Goal: Complete application form

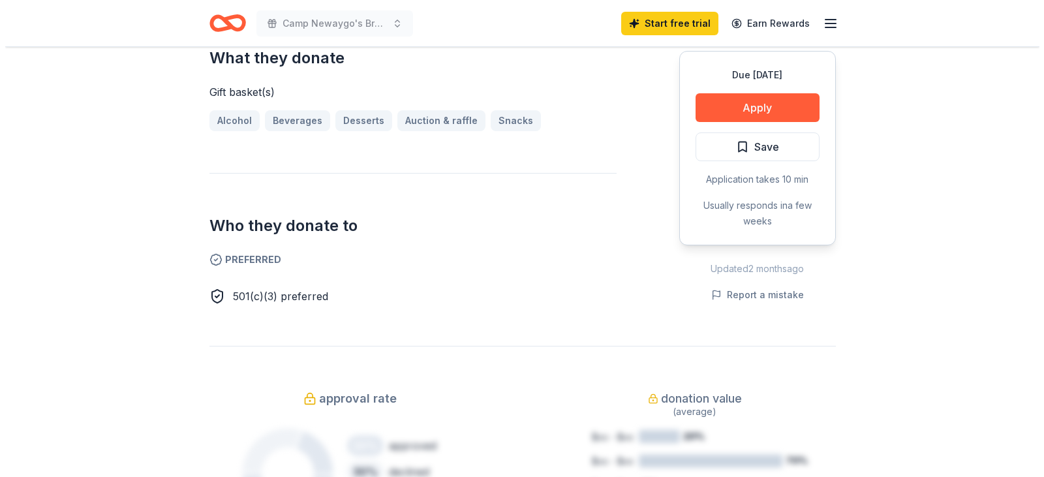
scroll to position [457, 0]
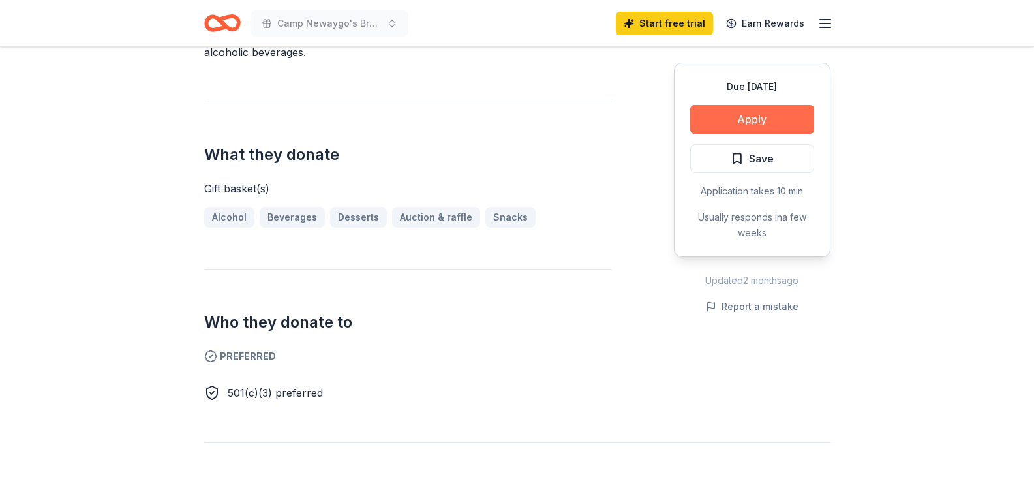
click at [741, 122] on button "Apply" at bounding box center [752, 119] width 124 height 29
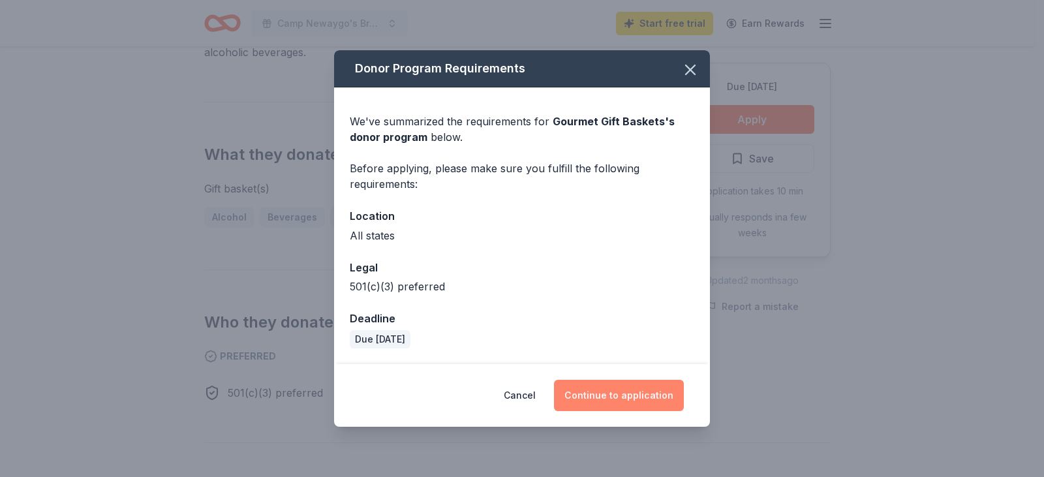
click at [641, 399] on button "Continue to application" at bounding box center [619, 395] width 130 height 31
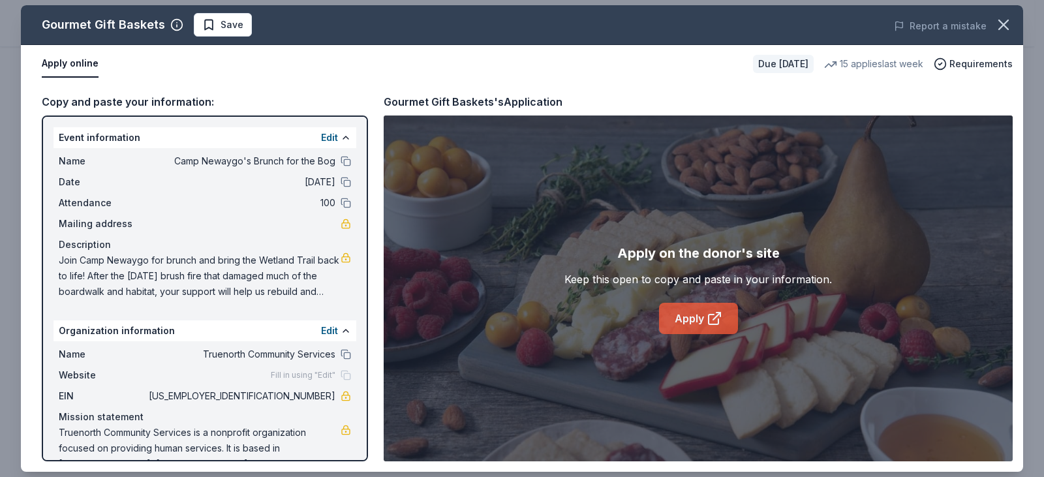
click at [701, 318] on link "Apply" at bounding box center [698, 318] width 79 height 31
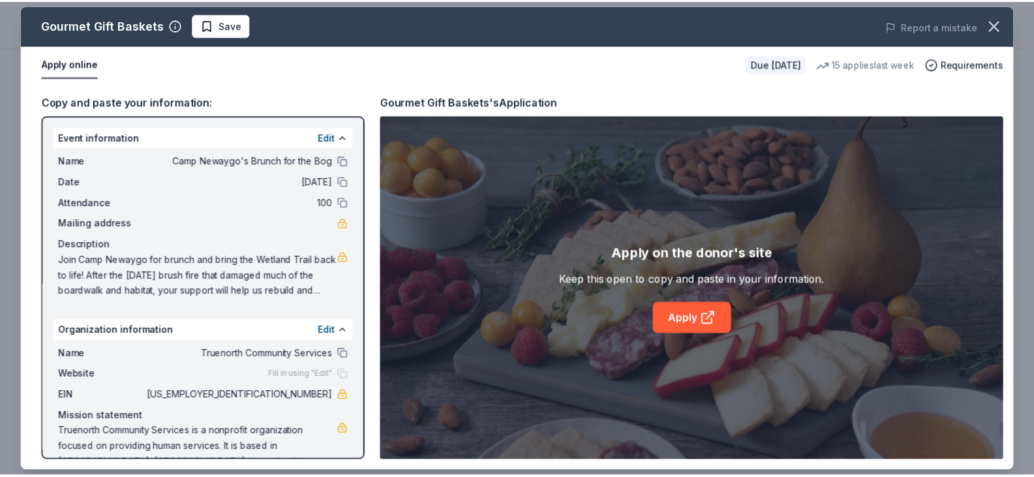
scroll to position [27, 0]
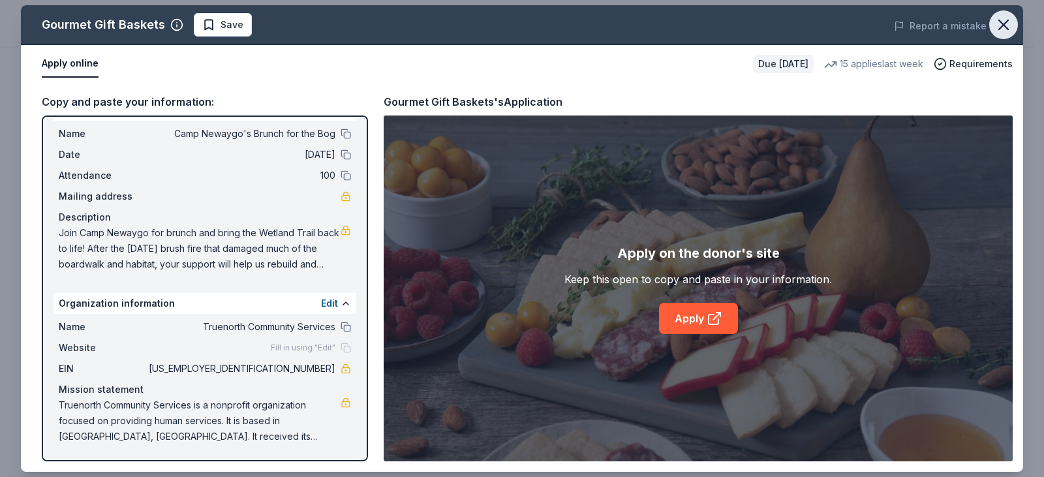
click at [1003, 31] on icon "button" at bounding box center [1003, 25] width 18 height 18
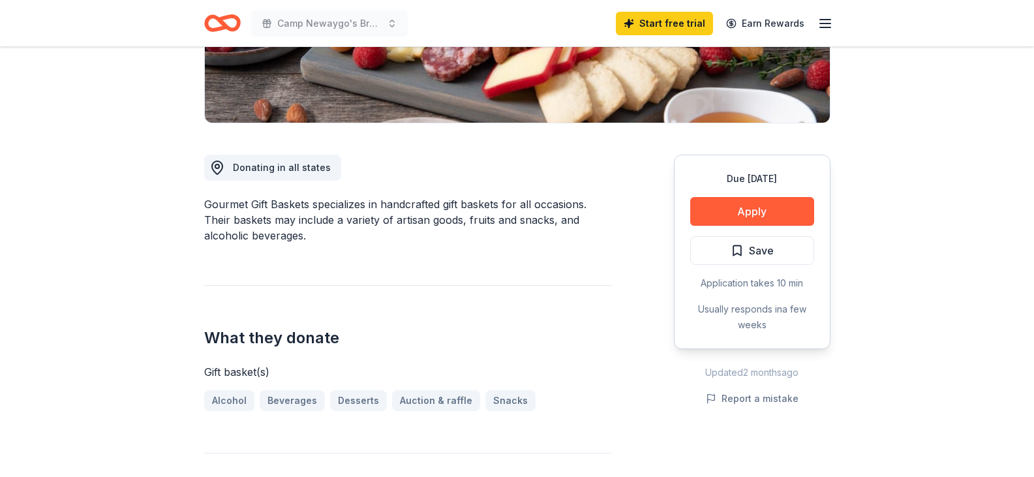
scroll to position [0, 0]
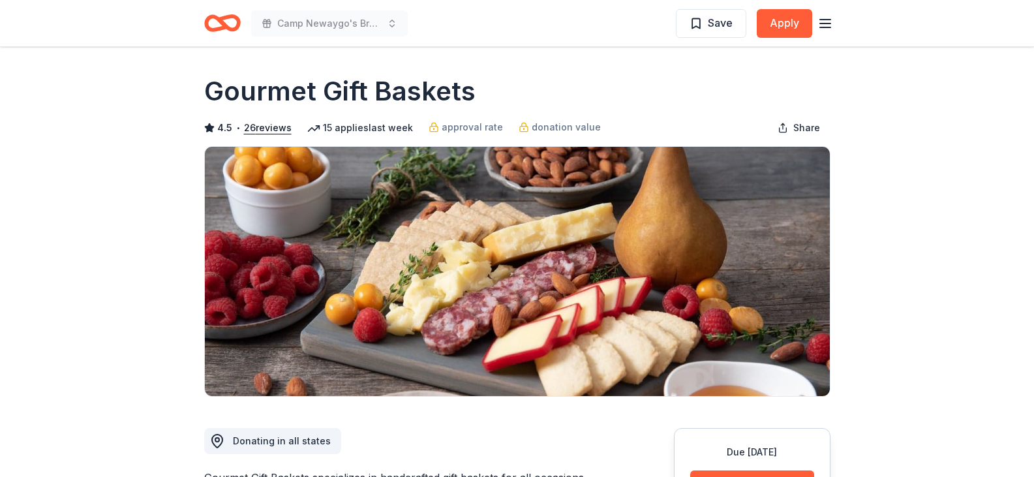
click at [219, 22] on icon "Home" at bounding box center [228, 22] width 20 height 13
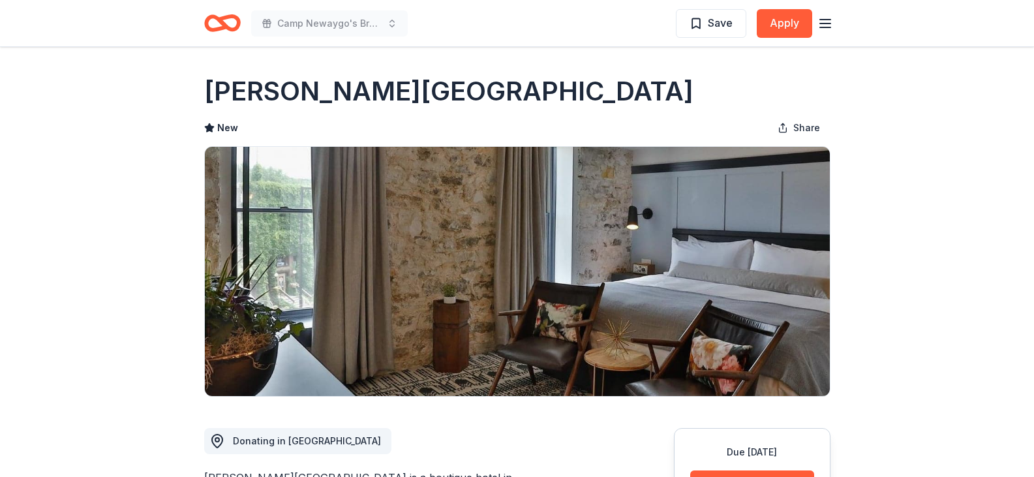
click at [229, 23] on icon "Home" at bounding box center [222, 23] width 37 height 31
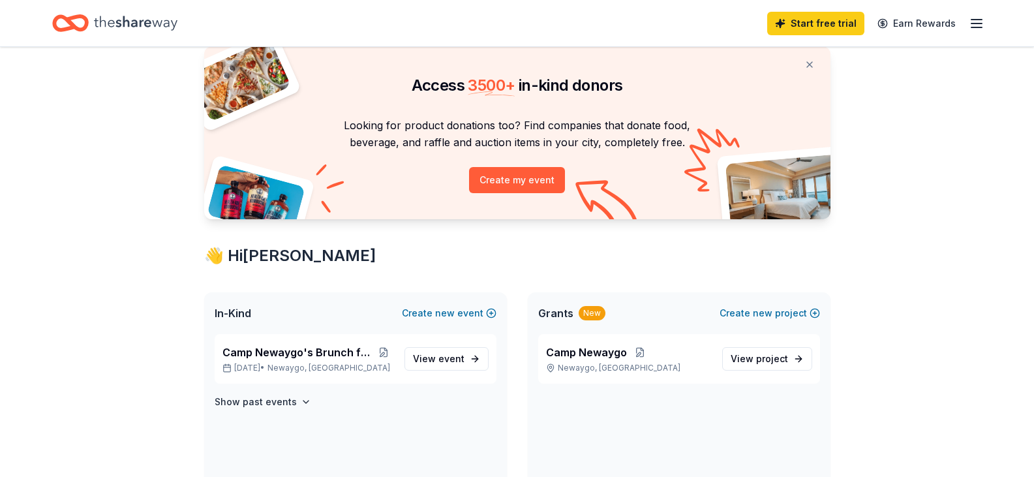
scroll to position [65, 0]
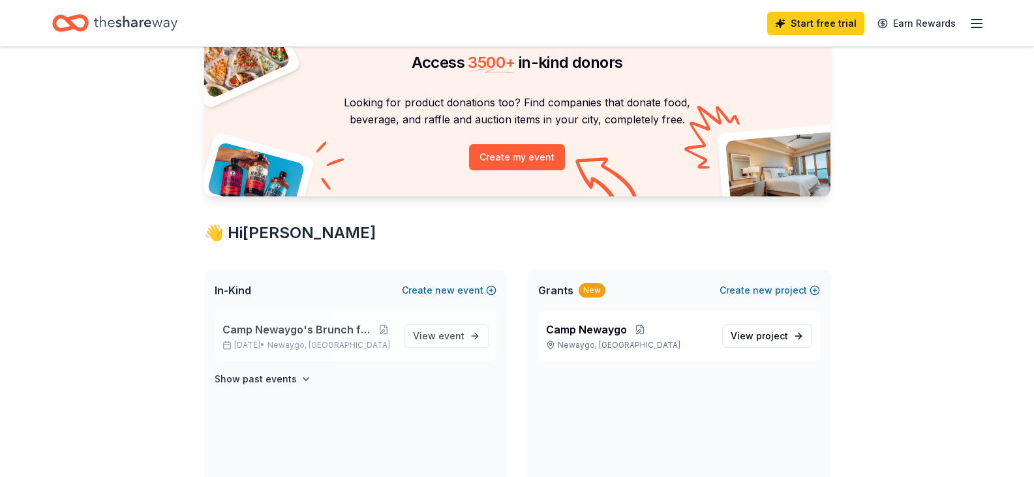
click at [313, 335] on span "Camp Newaygo's Brunch for the Bog" at bounding box center [297, 330] width 151 height 16
click at [737, 331] on span "View project" at bounding box center [759, 336] width 57 height 16
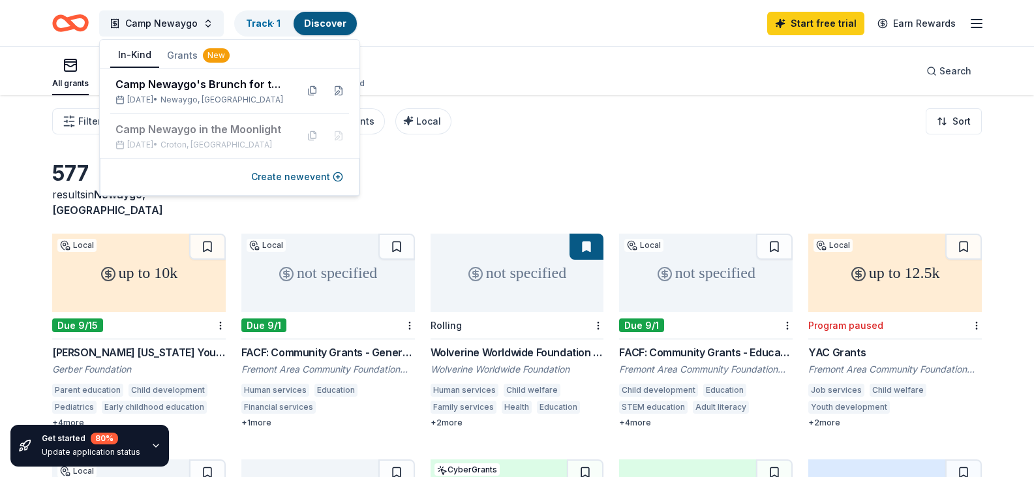
click at [137, 51] on button "In-Kind" at bounding box center [134, 55] width 49 height 25
click at [139, 53] on button "In-Kind" at bounding box center [134, 55] width 49 height 25
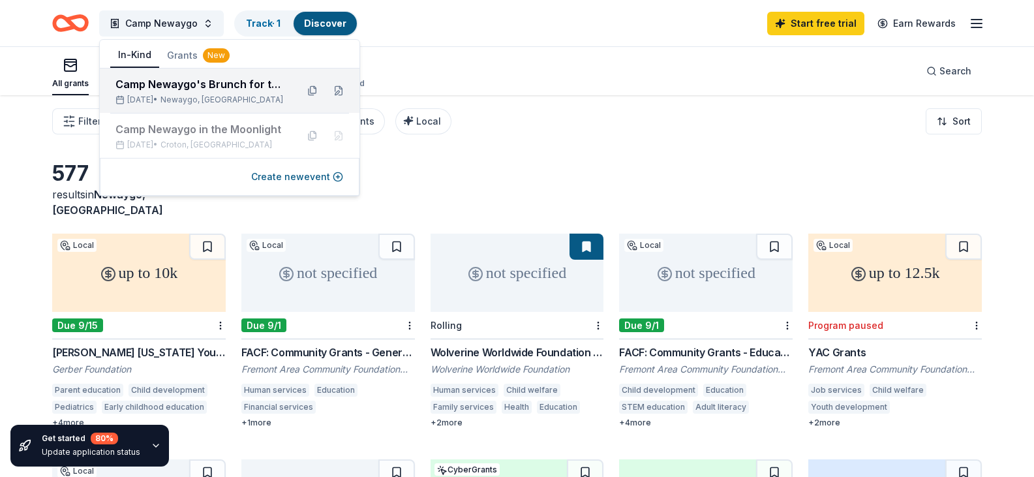
click at [174, 85] on div "Camp Newaygo's Brunch for the Bog" at bounding box center [200, 84] width 171 height 16
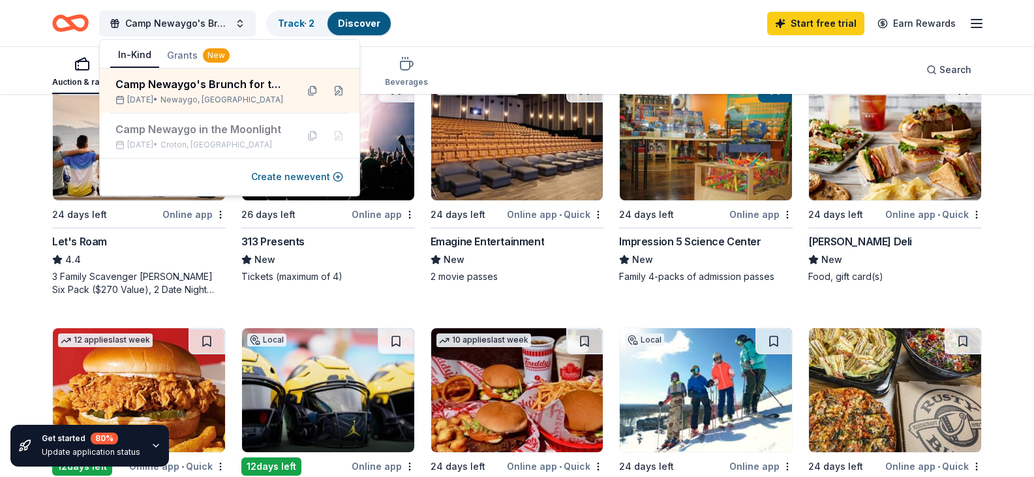
scroll to position [418, 0]
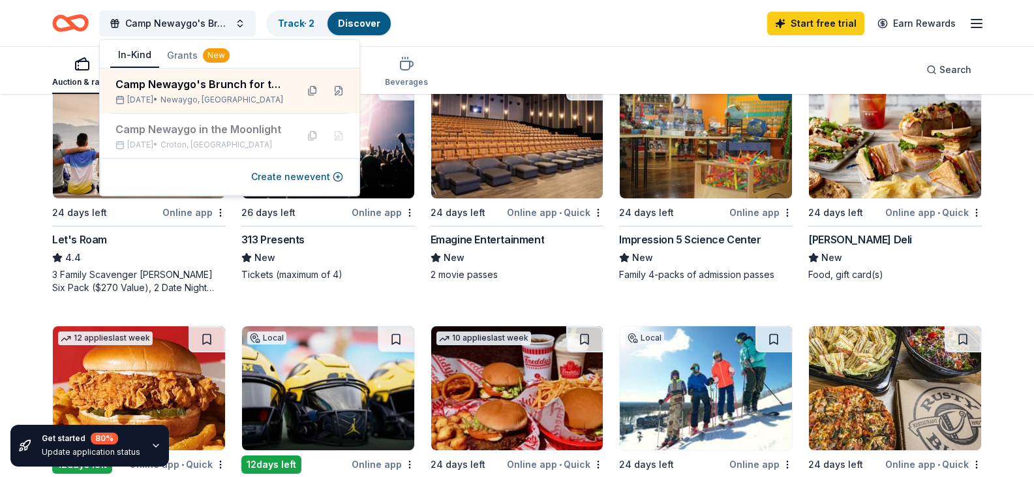
click at [95, 247] on div "Let's Roam" at bounding box center [79, 240] width 55 height 16
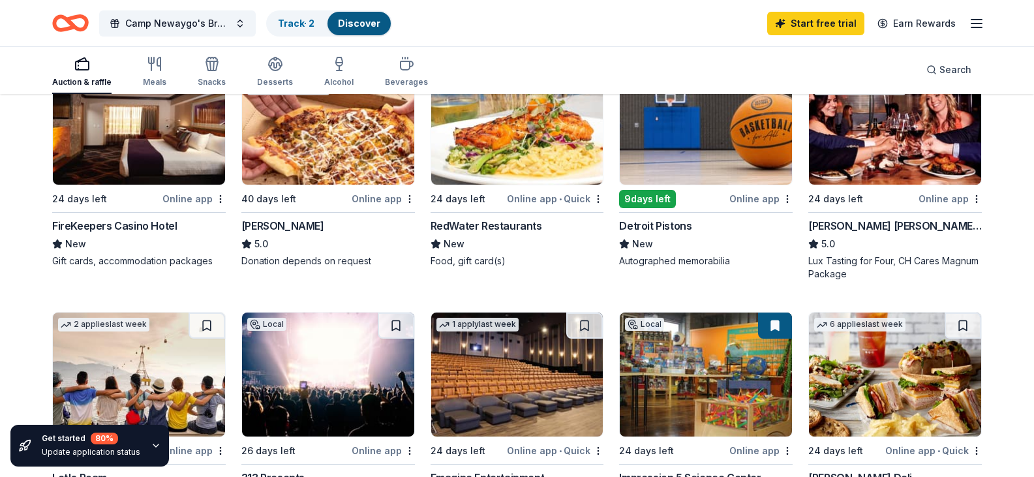
scroll to position [157, 0]
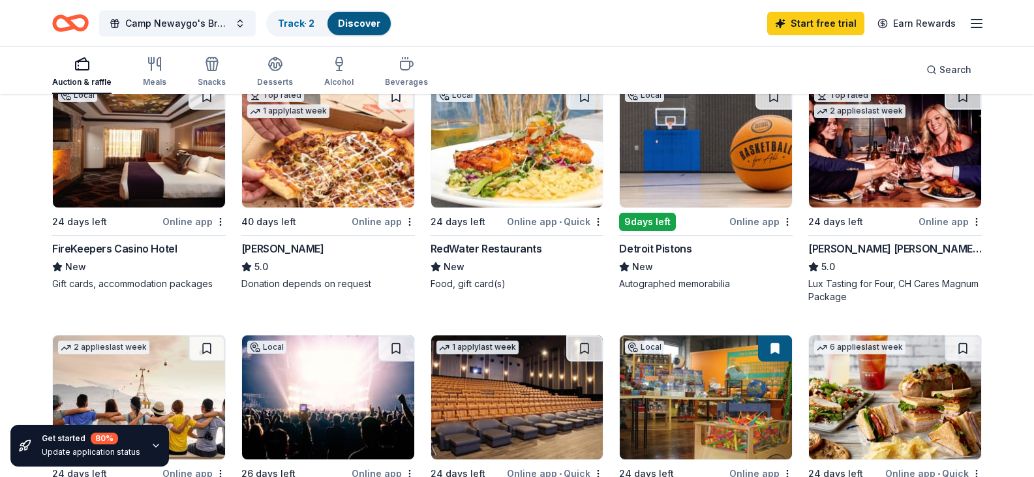
click at [648, 256] on div "Detroit Pistons" at bounding box center [655, 249] width 72 height 16
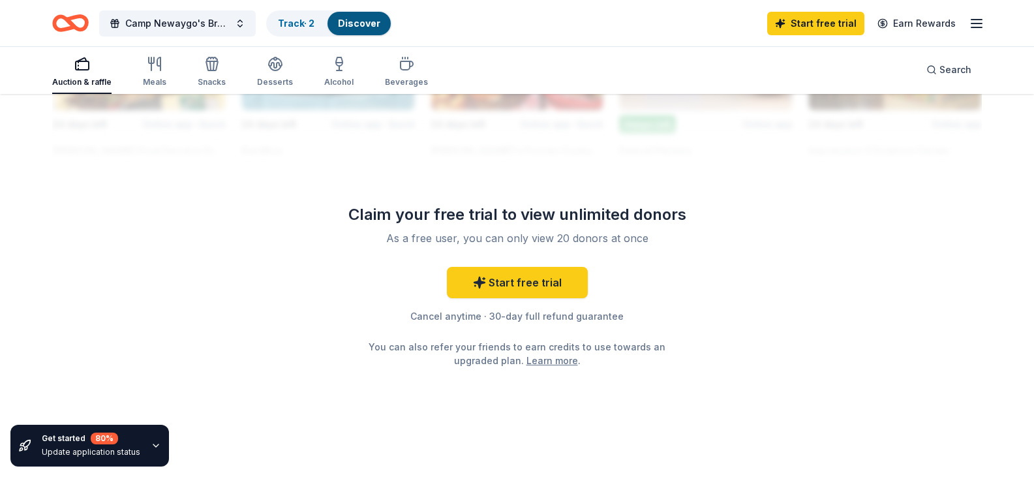
scroll to position [1136, 0]
click at [297, 25] on link "Track · 2" at bounding box center [296, 23] width 37 height 11
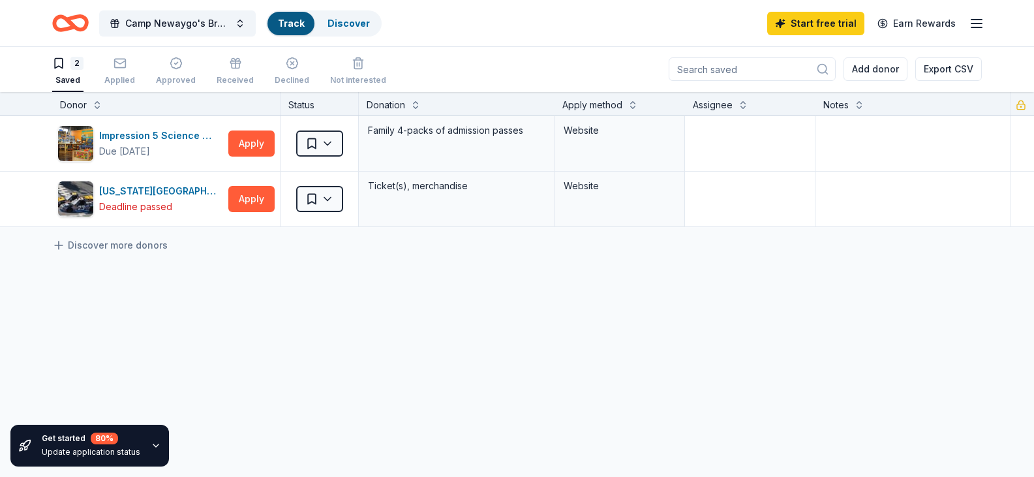
scroll to position [1, 0]
click at [337, 139] on html "Camp Newaygo's Brunch for the Bog Track · 2 Discover Start free trial Earn Rewa…" at bounding box center [517, 237] width 1034 height 477
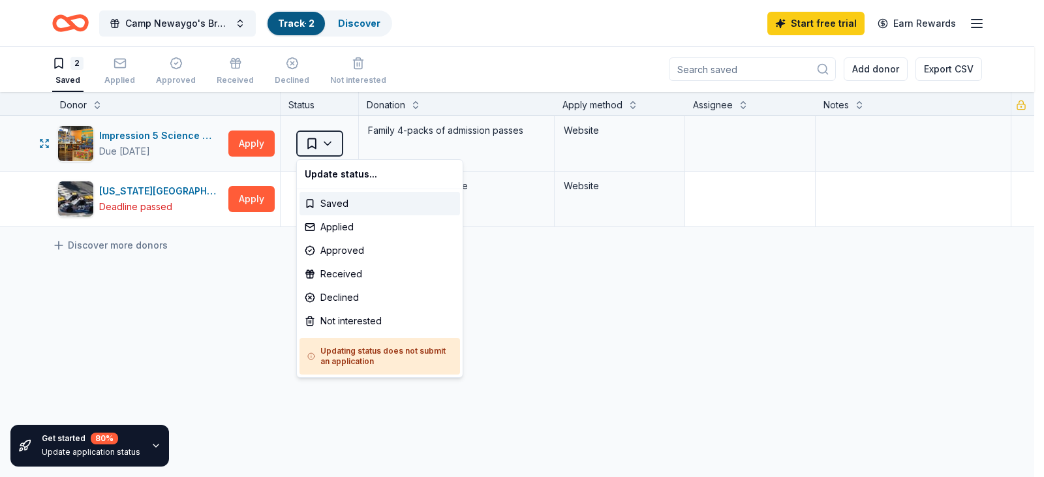
click at [337, 139] on html "Camp Newaygo's Brunch for the Bog Track · 2 Discover Start free trial Earn Rewa…" at bounding box center [522, 237] width 1044 height 477
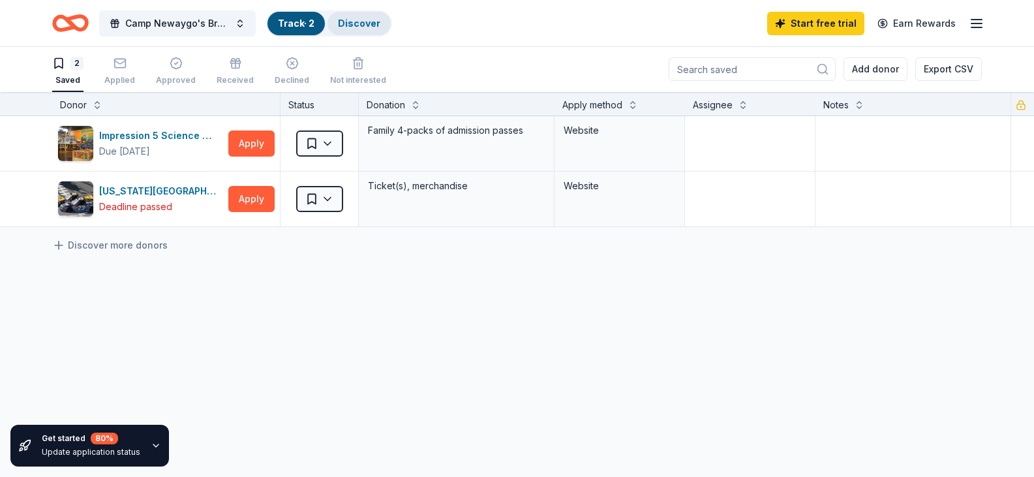
click at [357, 23] on link "Discover" at bounding box center [359, 23] width 42 height 11
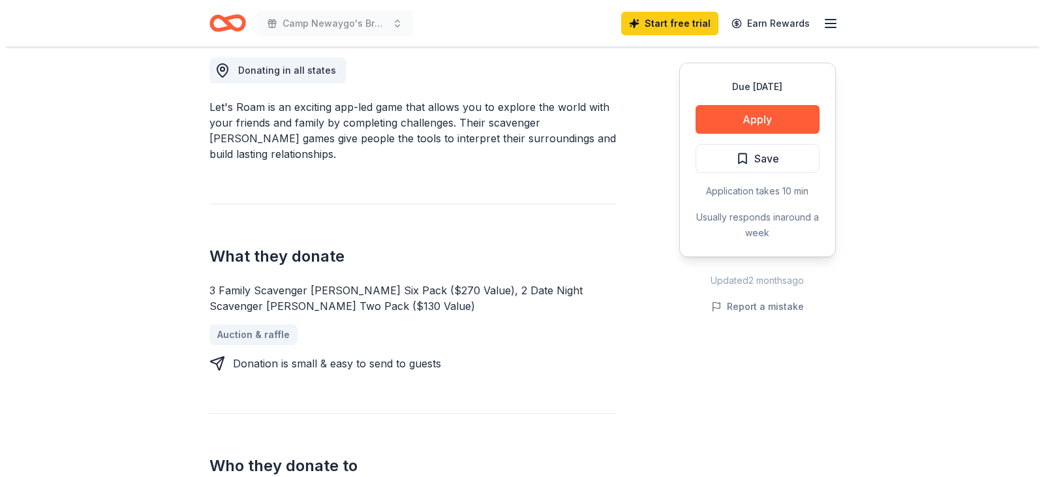
scroll to position [391, 0]
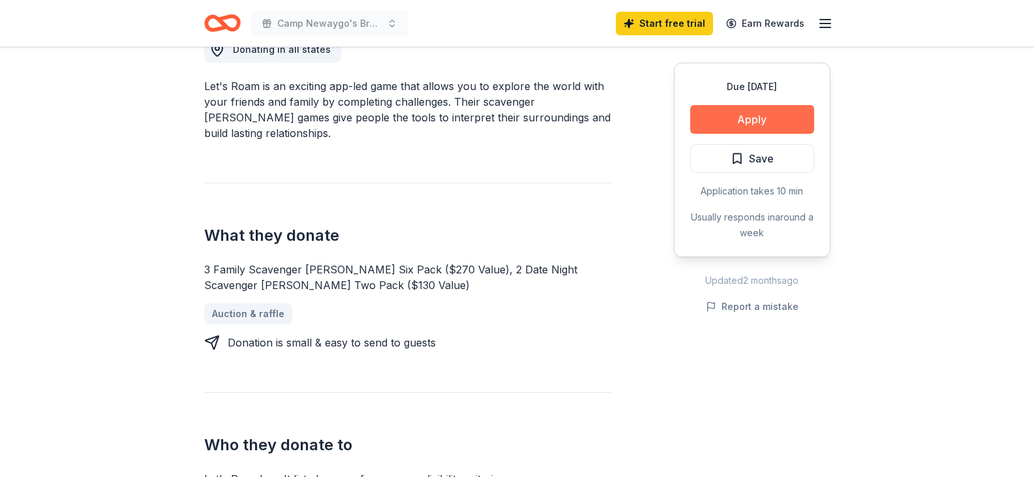
click at [727, 119] on button "Apply" at bounding box center [752, 119] width 124 height 29
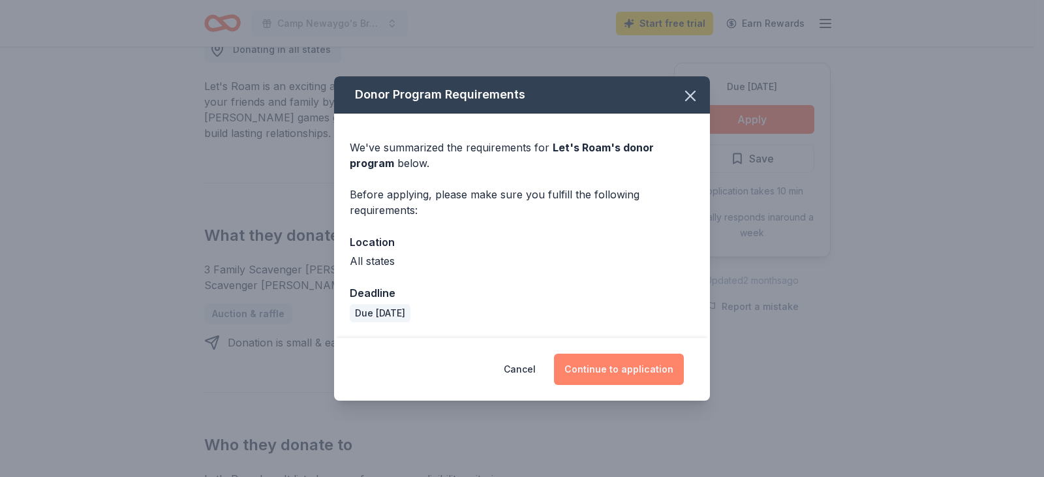
click at [609, 373] on button "Continue to application" at bounding box center [619, 369] width 130 height 31
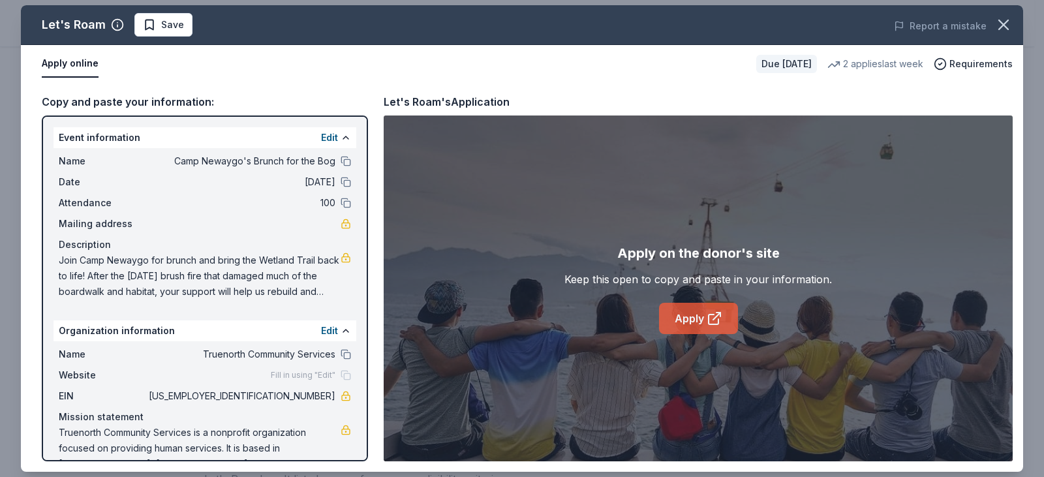
click at [688, 320] on link "Apply" at bounding box center [698, 318] width 79 height 31
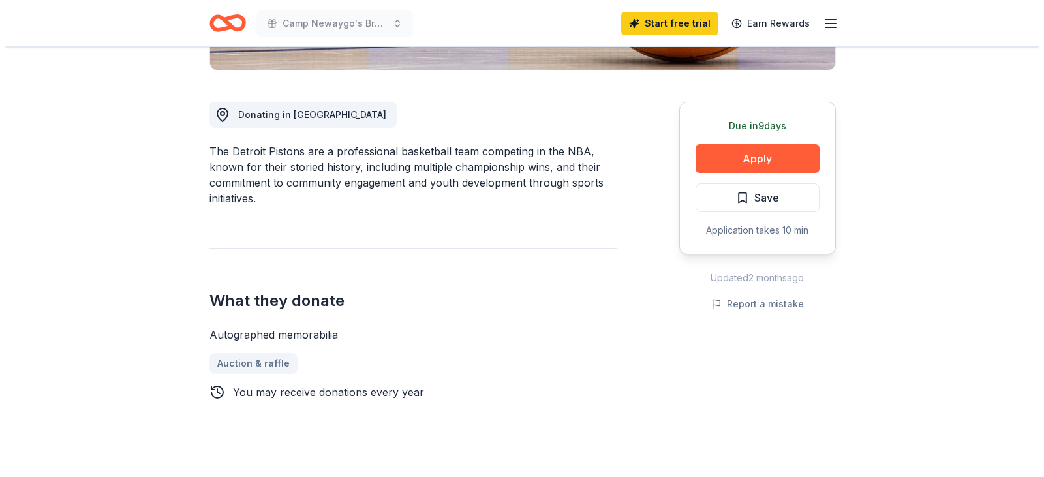
scroll to position [391, 0]
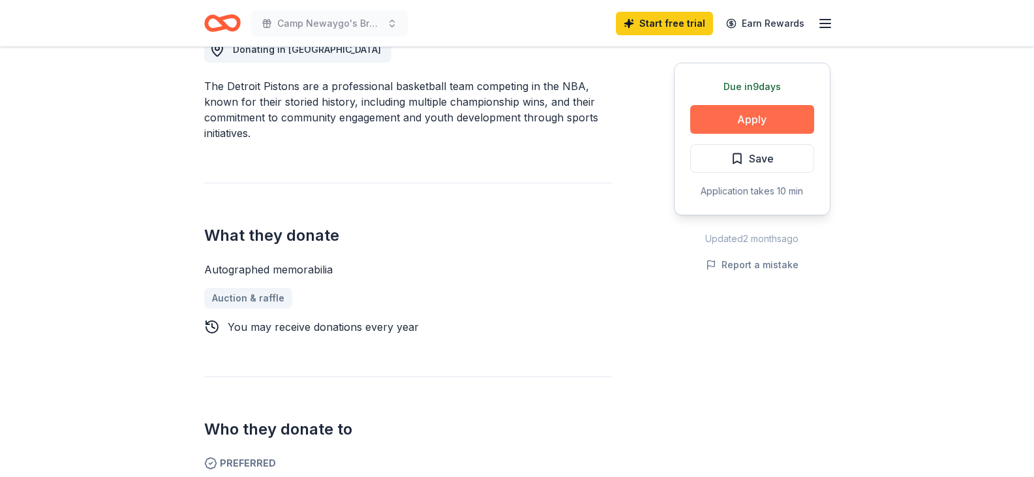
click at [732, 117] on button "Apply" at bounding box center [752, 119] width 124 height 29
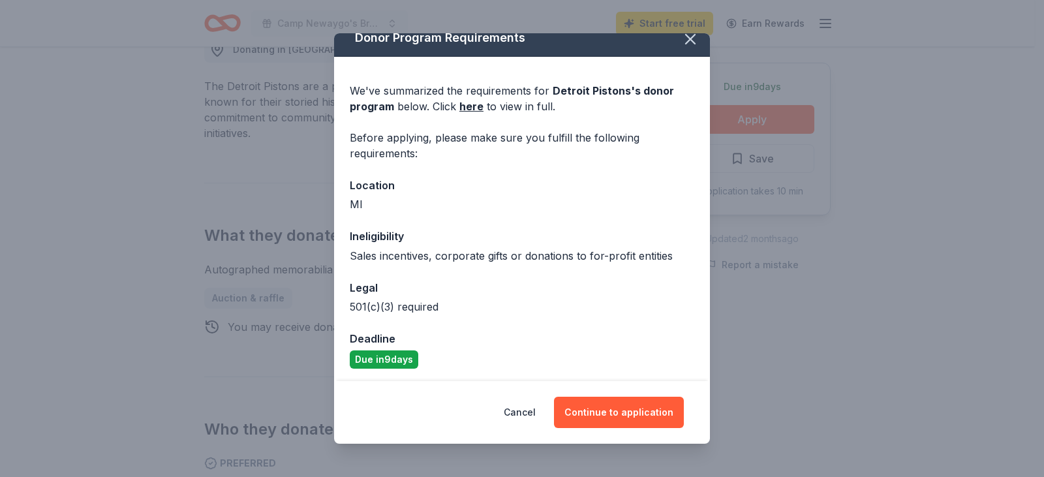
scroll to position [17, 0]
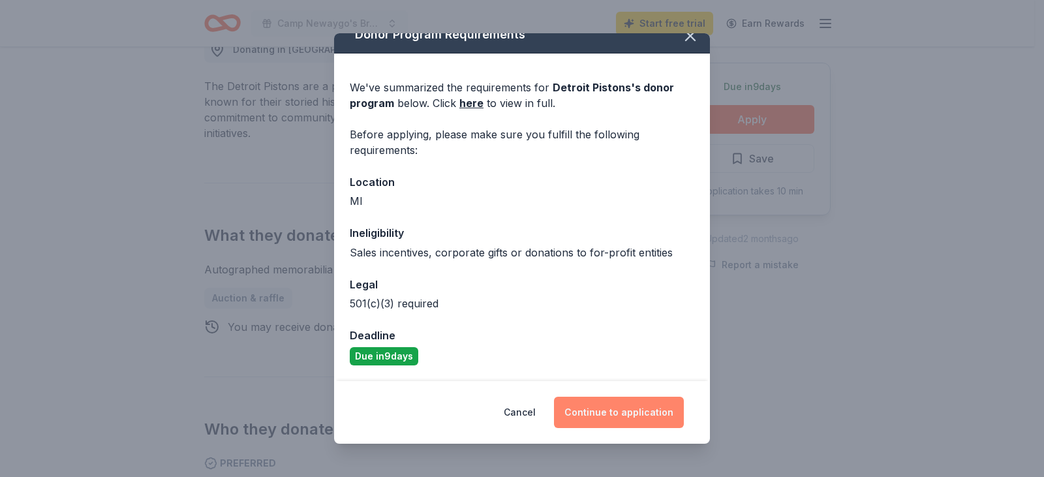
click at [607, 406] on button "Continue to application" at bounding box center [619, 412] width 130 height 31
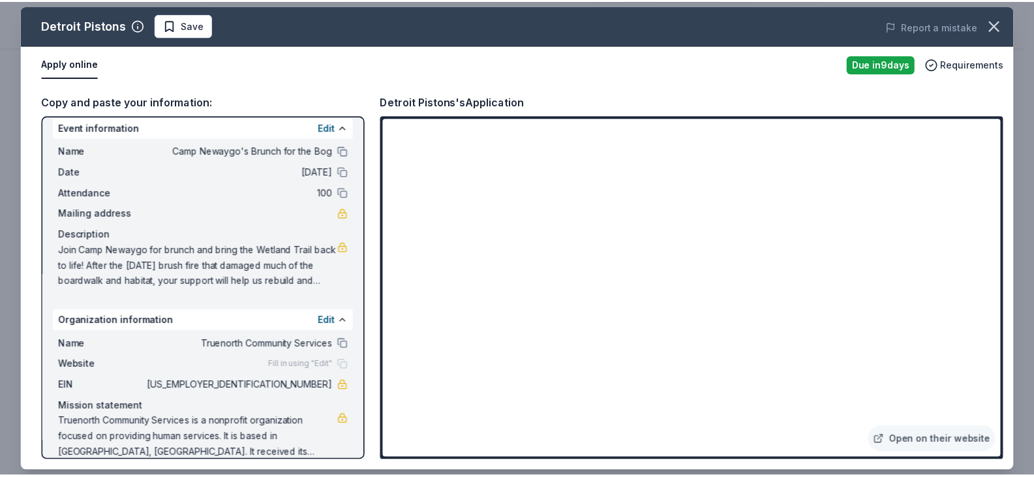
scroll to position [0, 0]
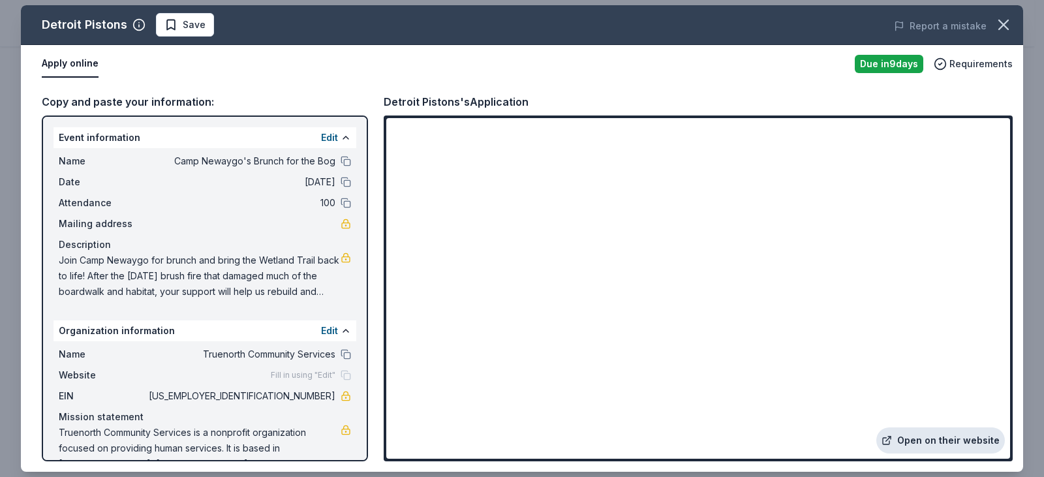
click at [928, 443] on link "Open on their website" at bounding box center [940, 440] width 128 height 26
click at [1001, 23] on icon "button" at bounding box center [1003, 24] width 9 height 9
